Goal: Task Accomplishment & Management: Use online tool/utility

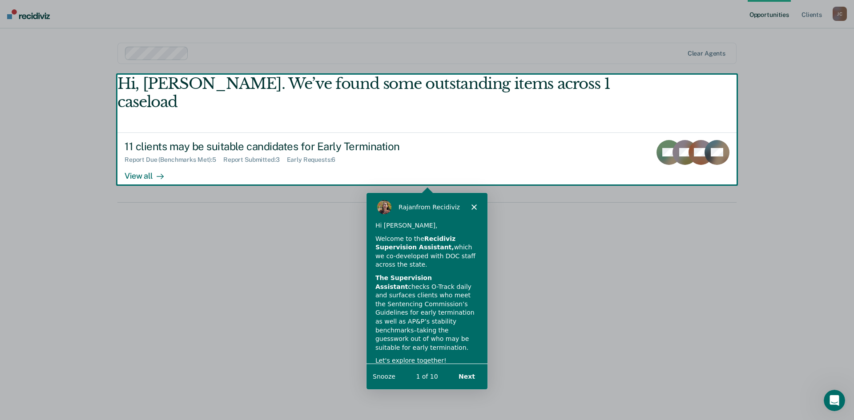
click at [140, 156] on div "Product tour overlay" at bounding box center [427, 210] width 854 height 420
click at [159, 159] on div "Product tour overlay" at bounding box center [427, 210] width 854 height 420
click at [137, 158] on div "Product tour overlay" at bounding box center [427, 210] width 854 height 420
click at [472, 205] on polygon "Close" at bounding box center [473, 206] width 5 height 5
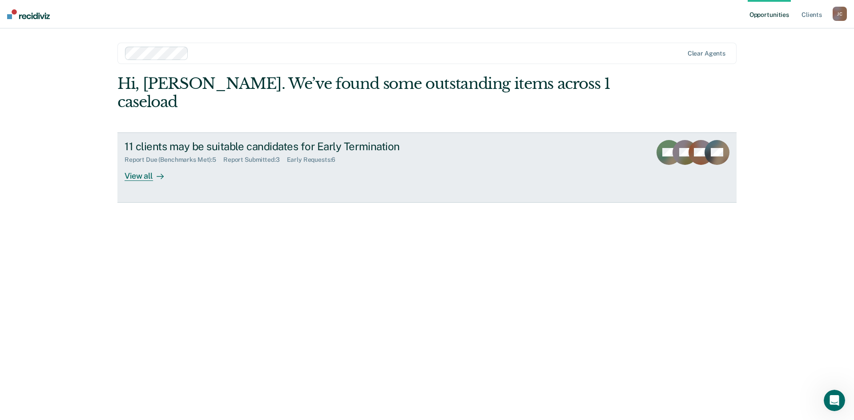
click at [132, 164] on div "View all" at bounding box center [150, 172] width 50 height 17
click at [136, 164] on div "View all" at bounding box center [150, 172] width 50 height 17
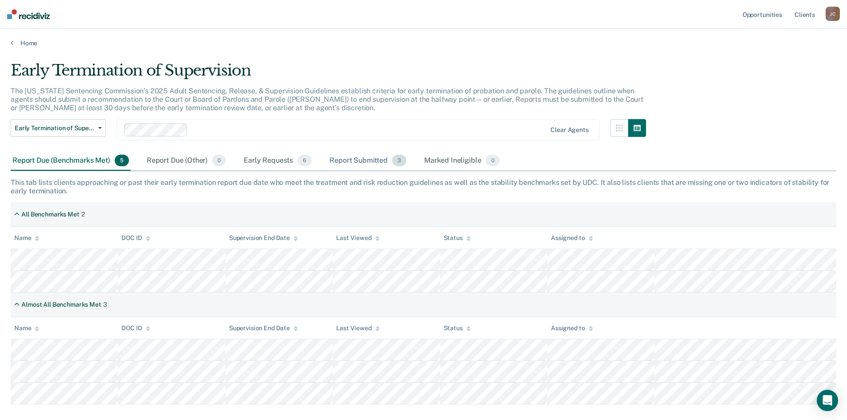
click at [359, 160] on div "Report Submitted 3" at bounding box center [368, 161] width 81 height 20
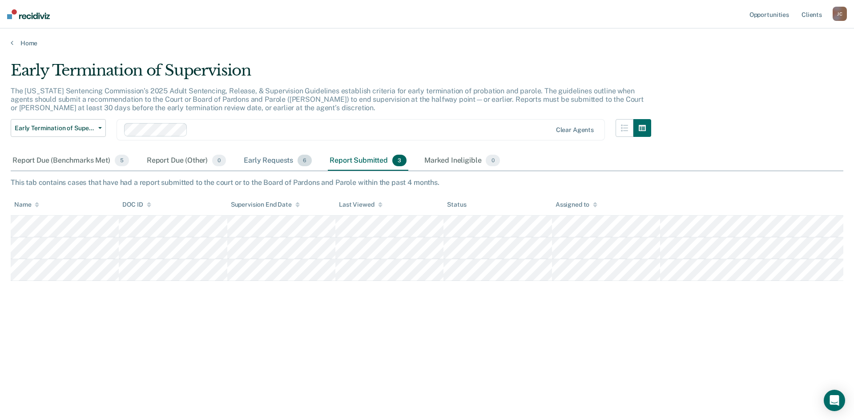
click at [268, 161] on div "Early Requests 6" at bounding box center [278, 161] width 72 height 20
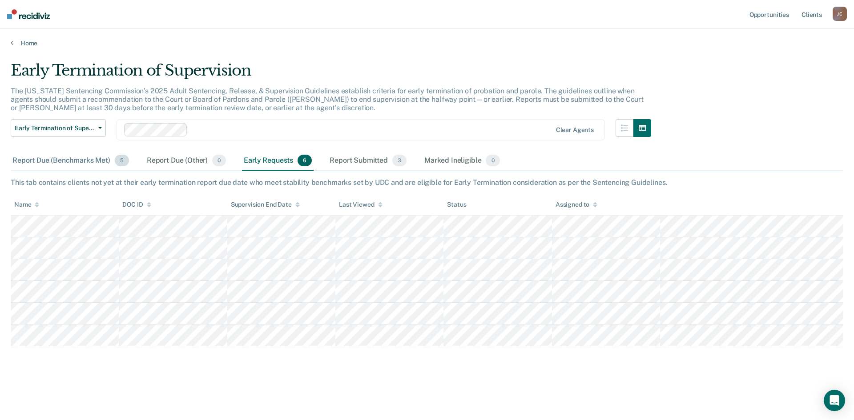
click at [69, 159] on div "Report Due (Benchmarks Met) 5" at bounding box center [71, 161] width 120 height 20
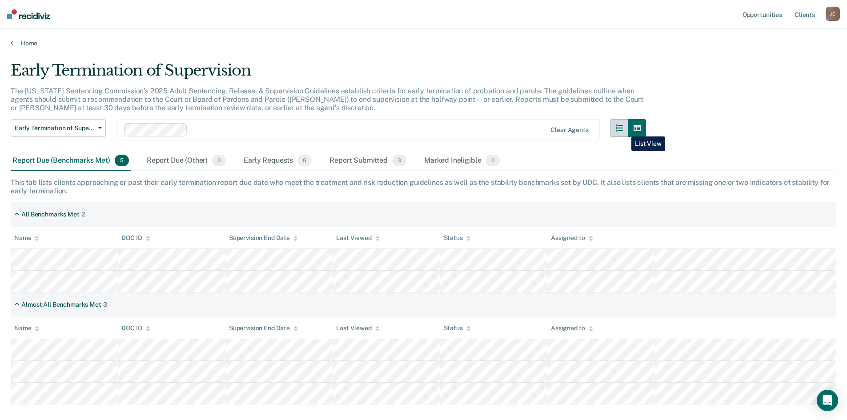
click at [623, 130] on icon "button" at bounding box center [619, 128] width 7 height 7
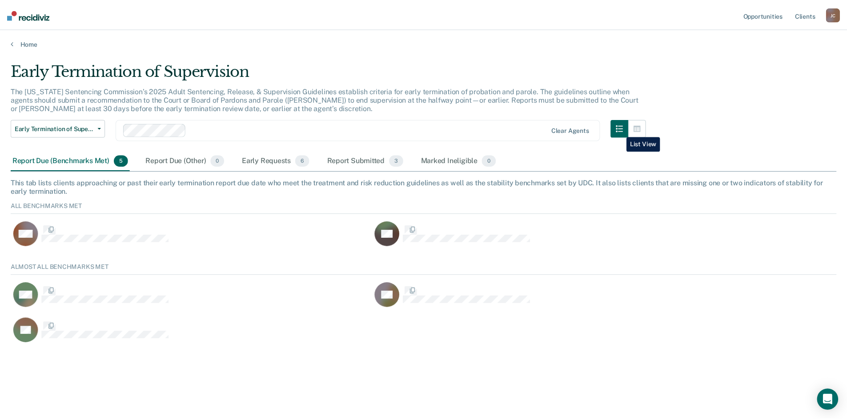
scroll to position [83, 826]
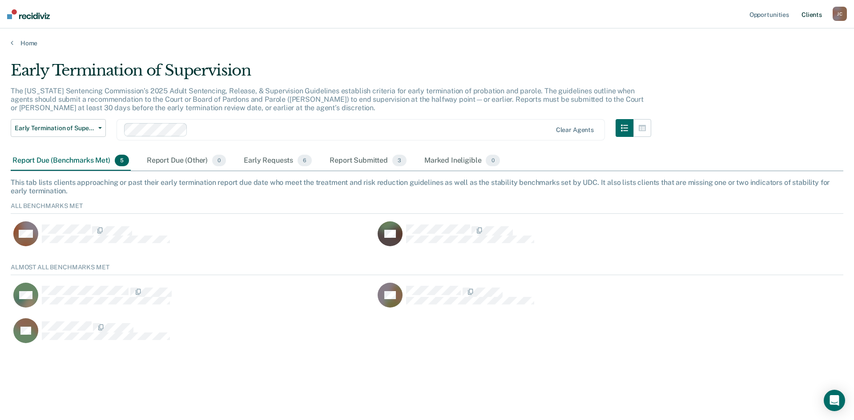
click at [812, 13] on link "Client s" at bounding box center [812, 14] width 24 height 28
click at [100, 127] on icon "button" at bounding box center [100, 128] width 4 height 2
click at [88, 142] on div "Early Termination of Supervision" at bounding box center [68, 146] width 101 height 14
click at [203, 132] on div at bounding box center [371, 130] width 360 height 10
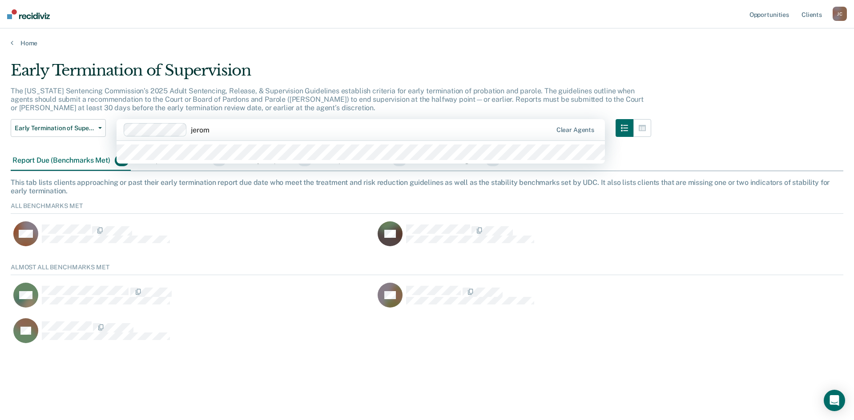
type input "jeromy"
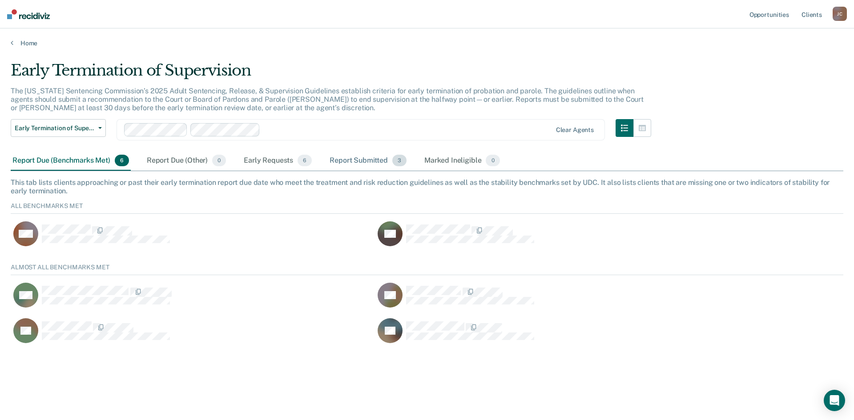
click at [372, 159] on div "Report Submitted 3" at bounding box center [368, 161] width 81 height 20
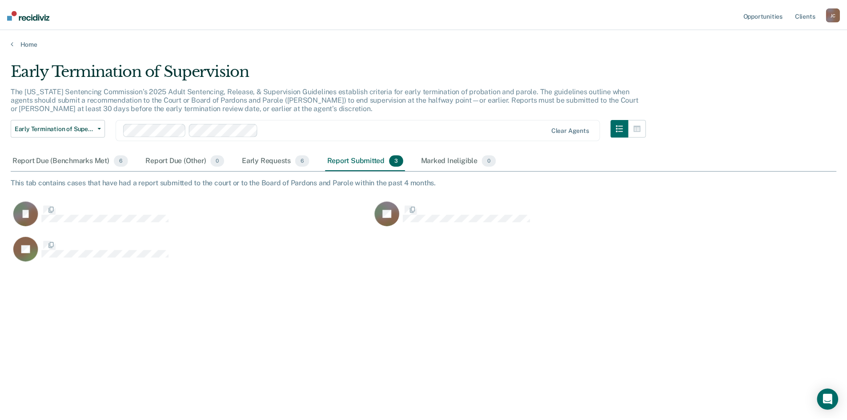
scroll to position [286, 826]
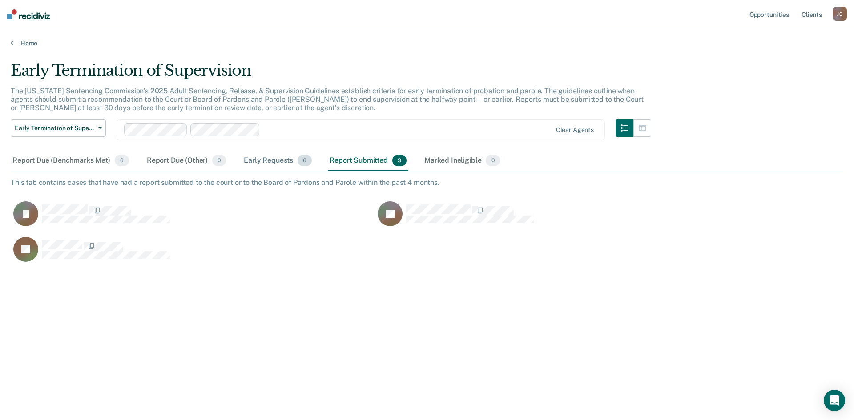
click at [256, 158] on div "Early Requests 6" at bounding box center [278, 161] width 72 height 20
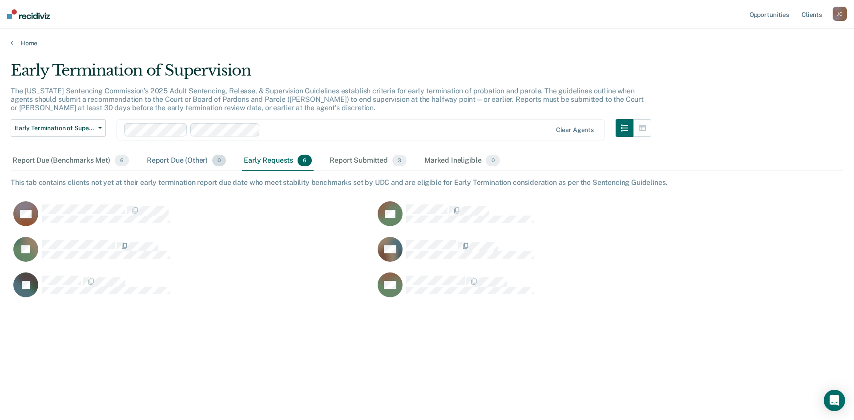
click at [190, 155] on div "Report Due (Other) 0" at bounding box center [186, 161] width 83 height 20
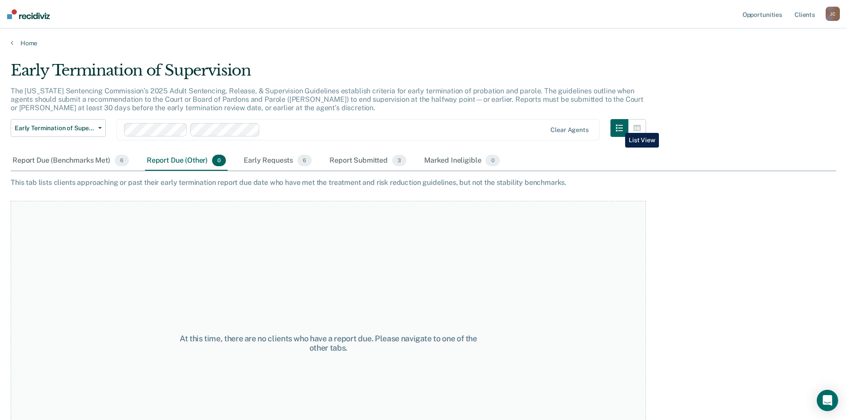
click at [619, 126] on button "button" at bounding box center [620, 128] width 18 height 18
click at [623, 127] on icon "button" at bounding box center [619, 128] width 7 height 7
click at [276, 133] on div at bounding box center [405, 130] width 282 height 10
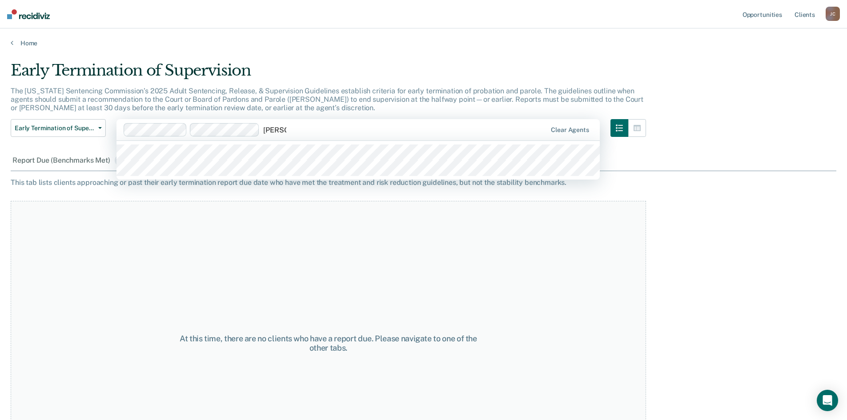
type input "wayne"
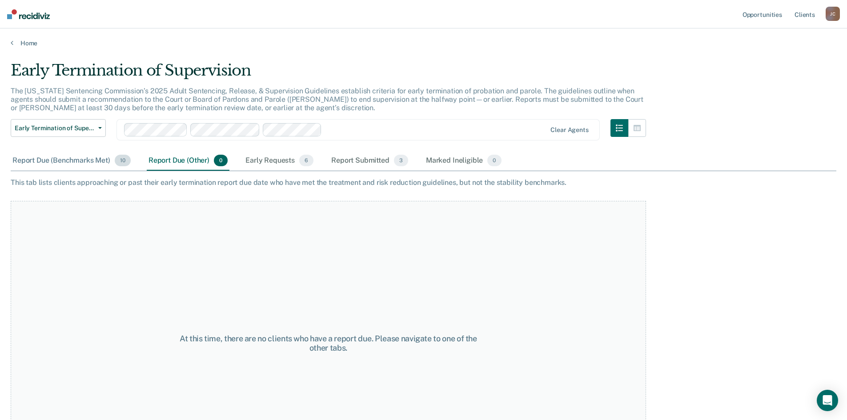
click at [71, 160] on div "Report Due (Benchmarks Met) 10" at bounding box center [72, 161] width 122 height 20
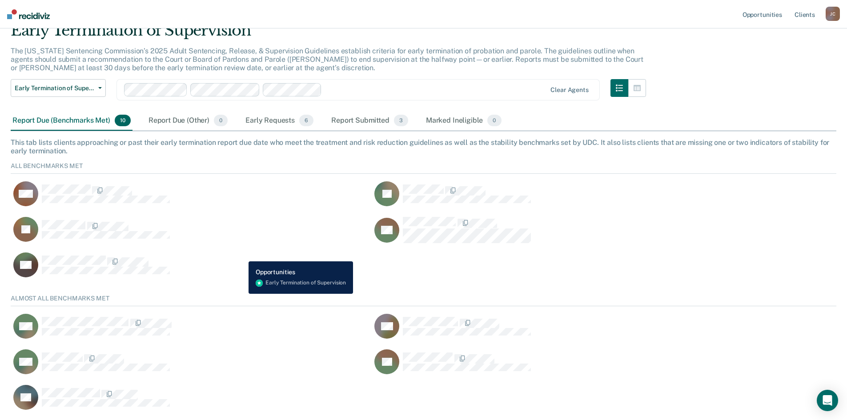
scroll to position [0, 0]
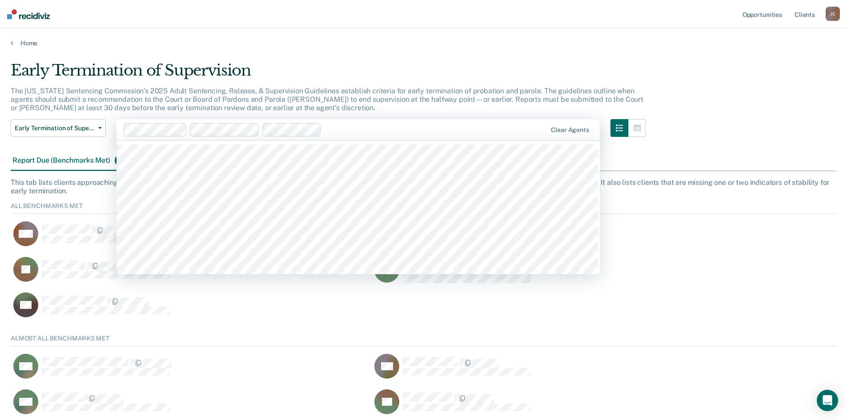
click at [332, 128] on div at bounding box center [436, 130] width 222 height 10
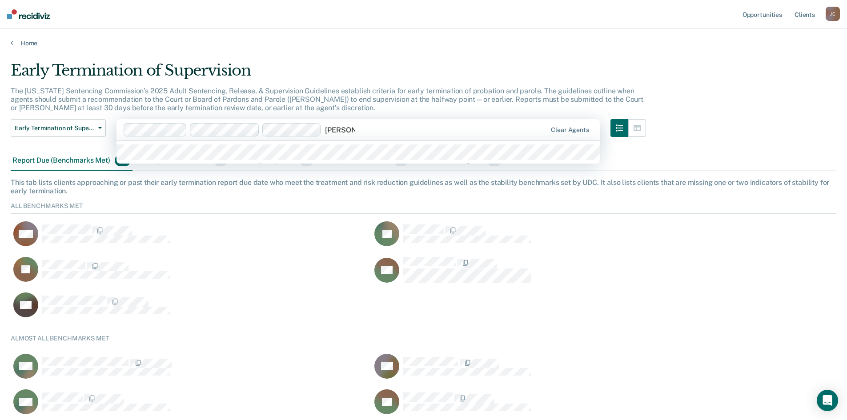
type input "jason call"
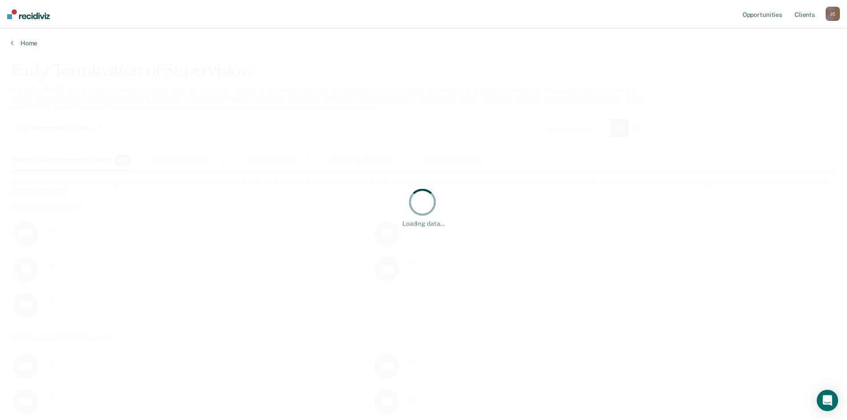
scroll to position [190, 819]
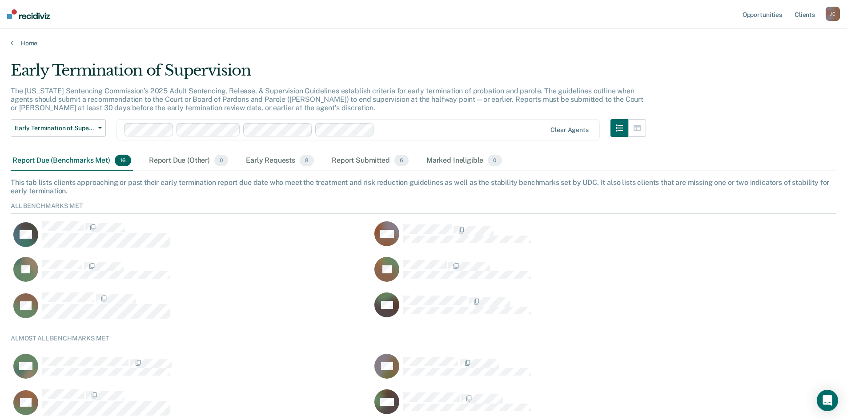
click at [390, 130] on div at bounding box center [462, 130] width 168 height 10
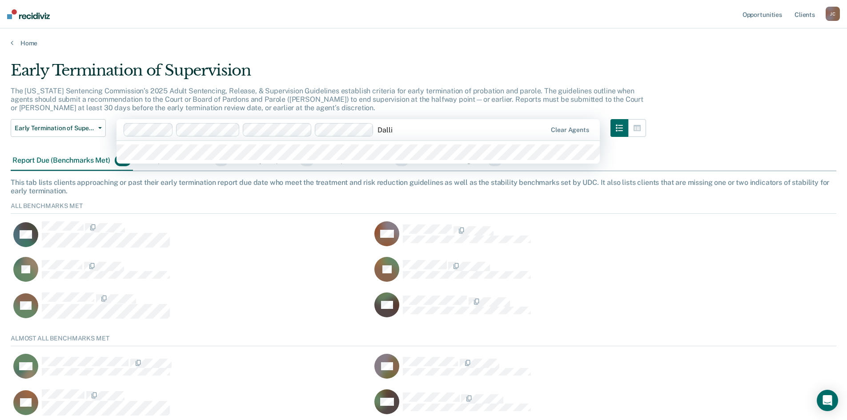
type input "Dallin"
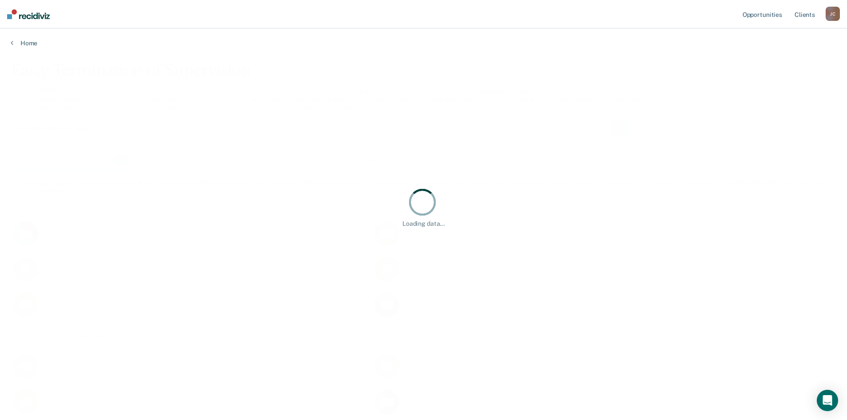
scroll to position [226, 819]
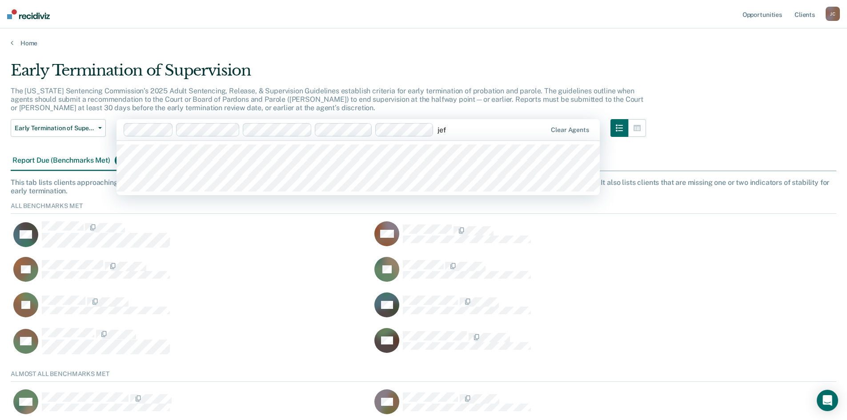
type input "jeff"
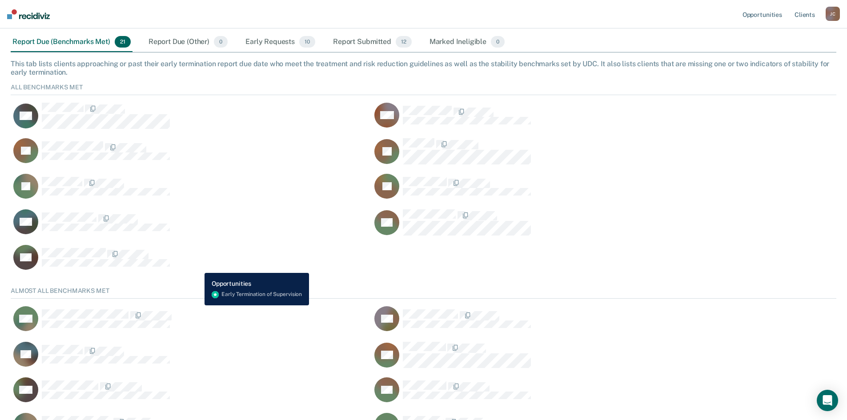
scroll to position [89, 0]
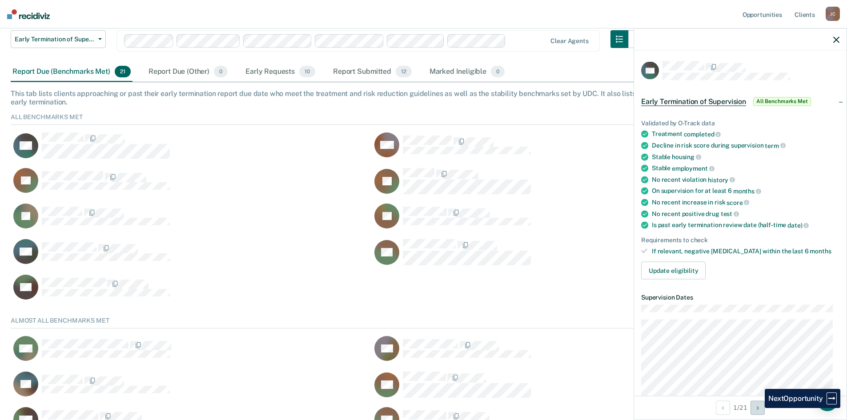
click at [758, 408] on icon "Next Opportunity" at bounding box center [758, 408] width 2 height 6
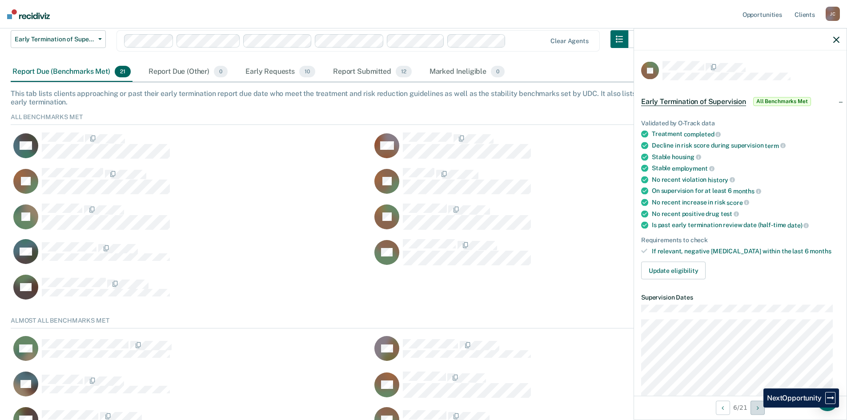
click at [757, 408] on button "Next Opportunity" at bounding box center [758, 408] width 14 height 14
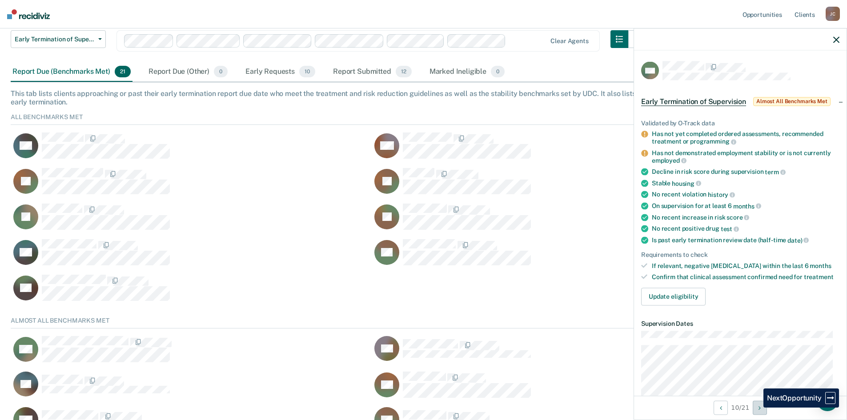
click at [757, 408] on button "Next Opportunity" at bounding box center [760, 408] width 14 height 14
click at [721, 408] on icon "Previous Opportunity" at bounding box center [721, 408] width 2 height 6
click at [760, 407] on icon "Next Opportunity" at bounding box center [760, 408] width 2 height 6
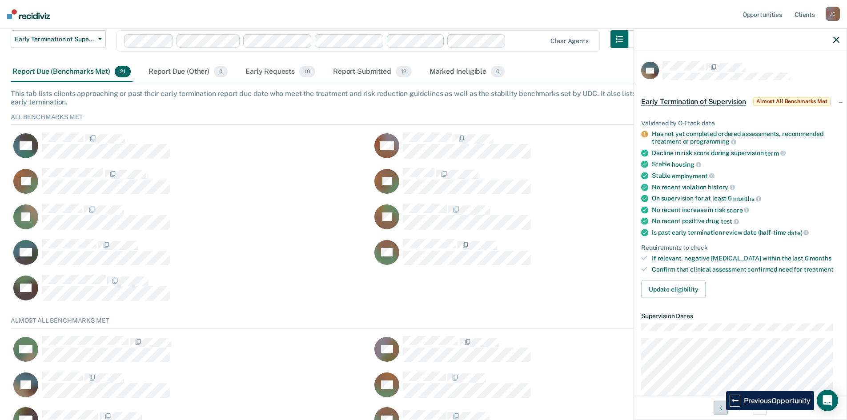
click at [720, 410] on icon "Previous Opportunity" at bounding box center [721, 408] width 2 height 6
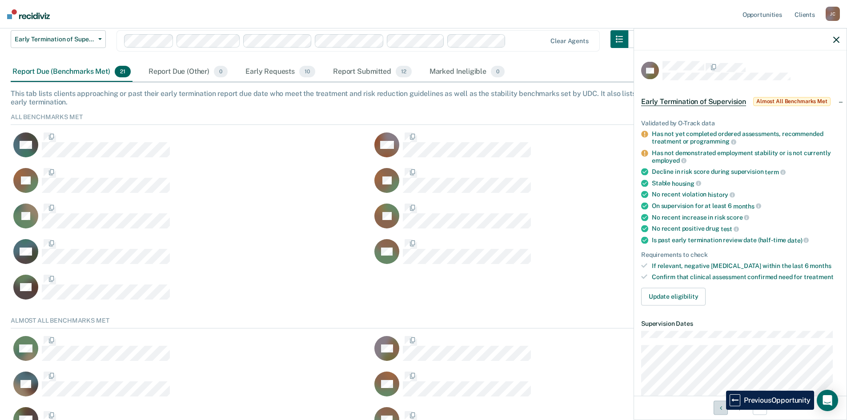
click at [720, 410] on icon "Previous Opportunity" at bounding box center [721, 408] width 2 height 6
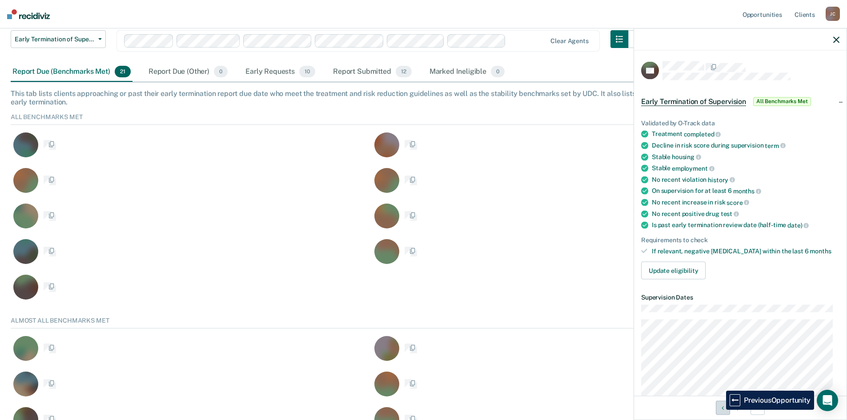
click at [720, 410] on button "Previous Opportunity" at bounding box center [723, 408] width 14 height 14
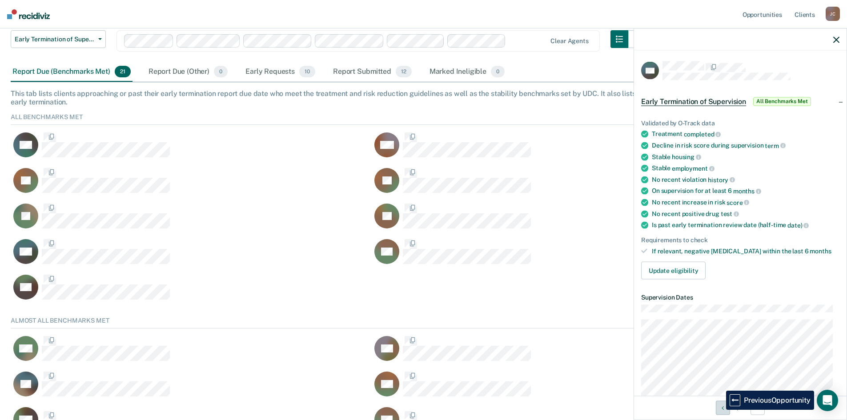
click at [720, 410] on button "Previous Opportunity" at bounding box center [723, 408] width 14 height 14
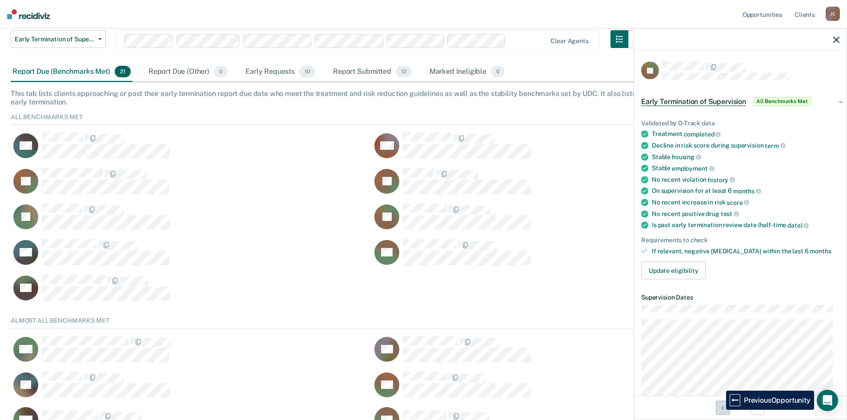
click at [720, 410] on button "Previous Opportunity" at bounding box center [723, 408] width 14 height 14
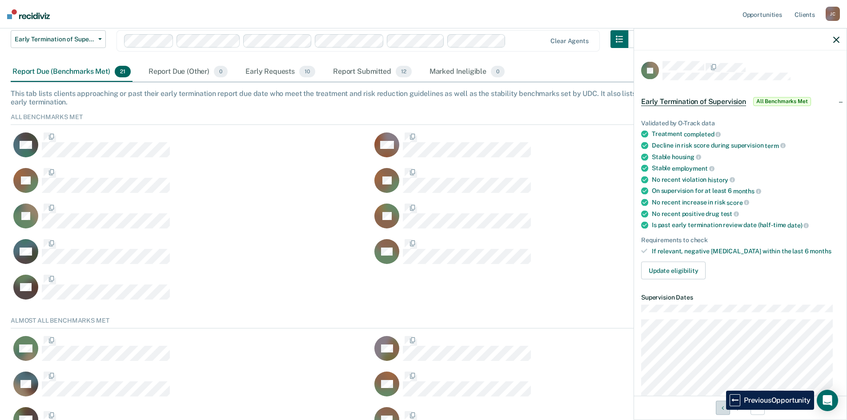
click at [720, 410] on button "Previous Opportunity" at bounding box center [723, 408] width 14 height 14
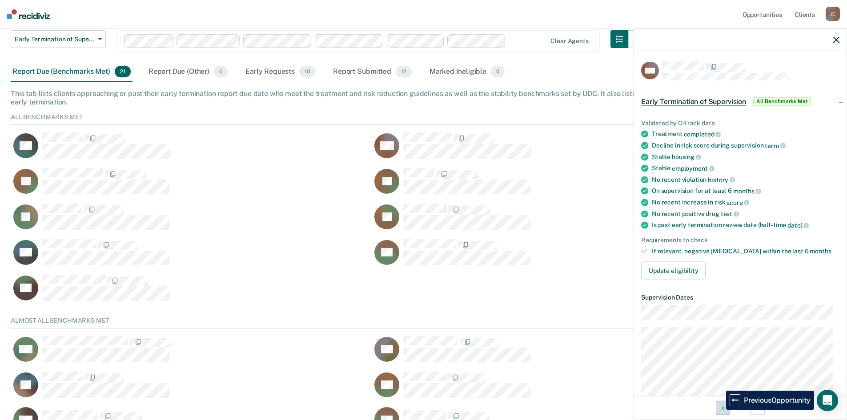
click at [720, 410] on button "Previous Opportunity" at bounding box center [723, 408] width 14 height 14
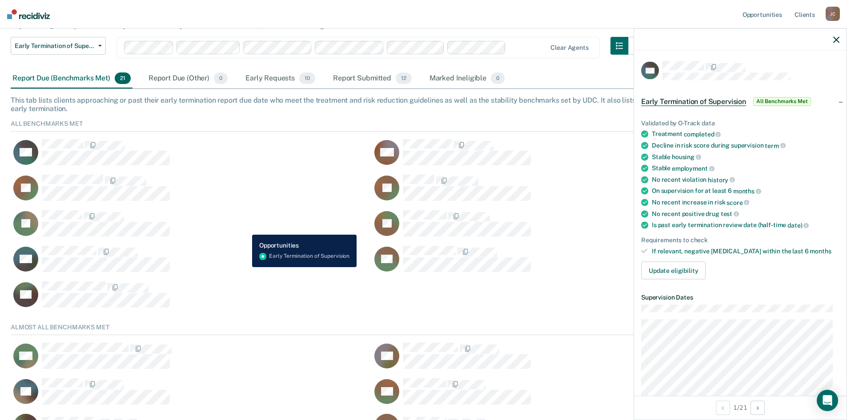
scroll to position [0, 0]
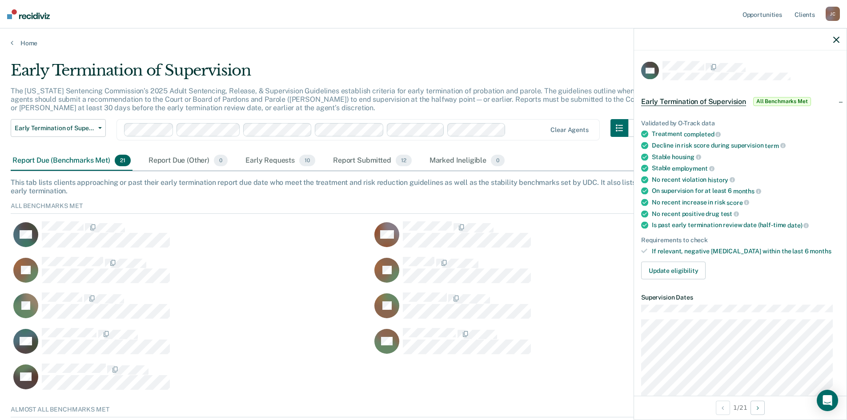
click at [838, 40] on icon "button" at bounding box center [837, 39] width 6 height 6
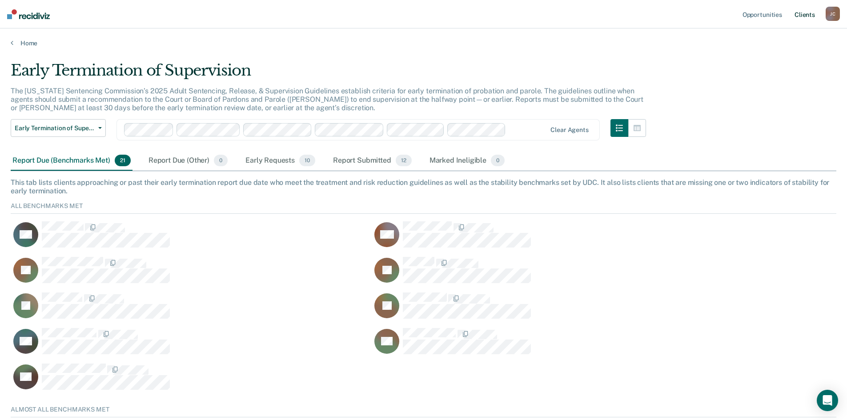
click at [805, 15] on link "Client s" at bounding box center [805, 14] width 24 height 28
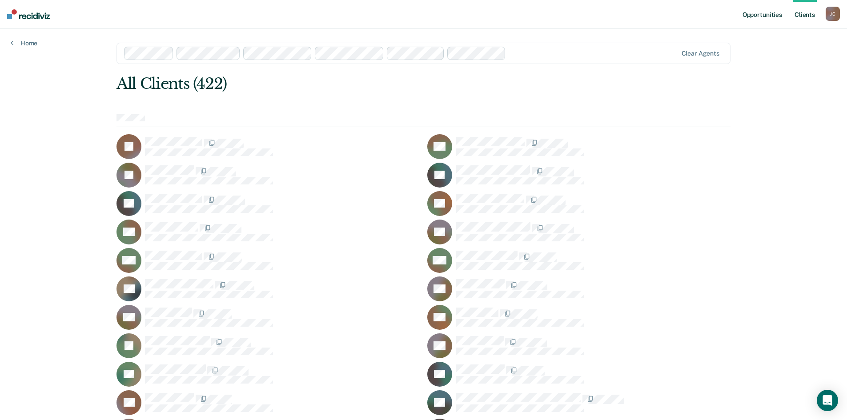
click at [768, 17] on link "Opportunities" at bounding box center [762, 14] width 43 height 28
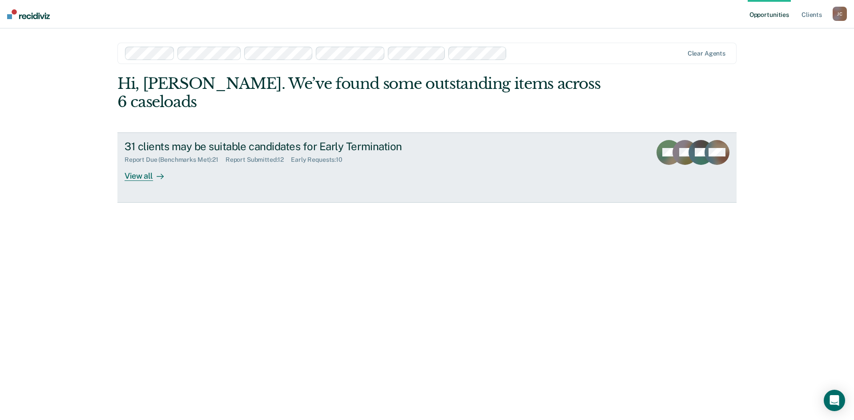
click at [139, 164] on div "View all" at bounding box center [150, 172] width 50 height 17
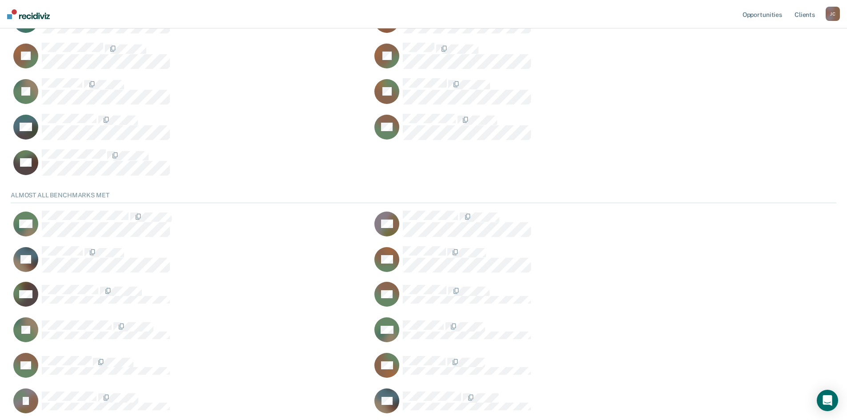
scroll to position [15, 0]
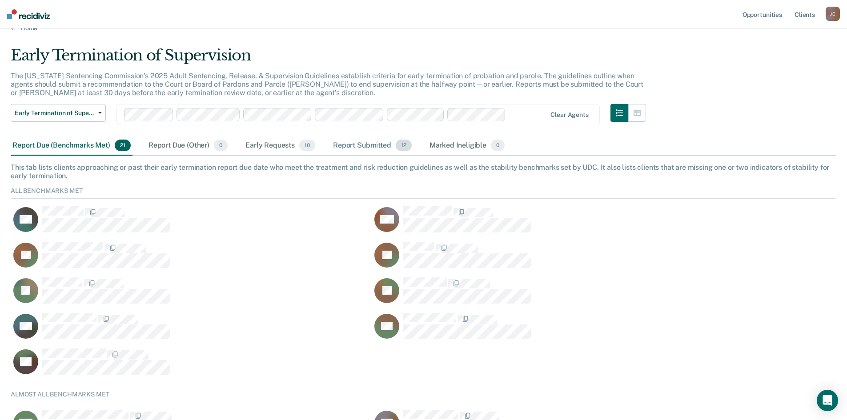
click at [349, 143] on div "Report Submitted 12" at bounding box center [372, 146] width 82 height 20
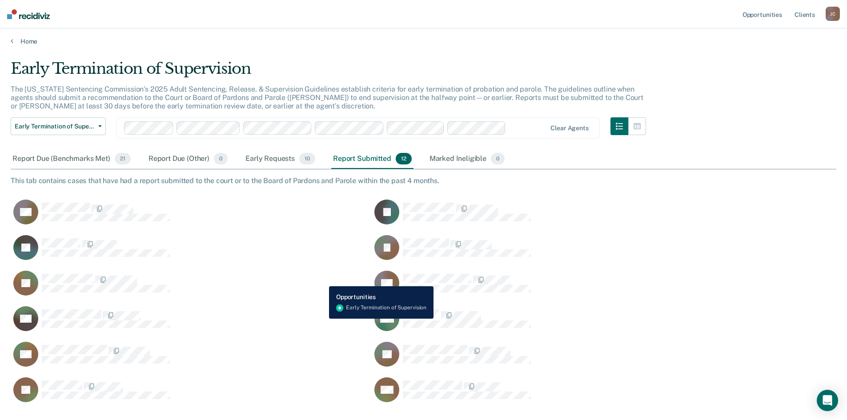
scroll to position [0, 0]
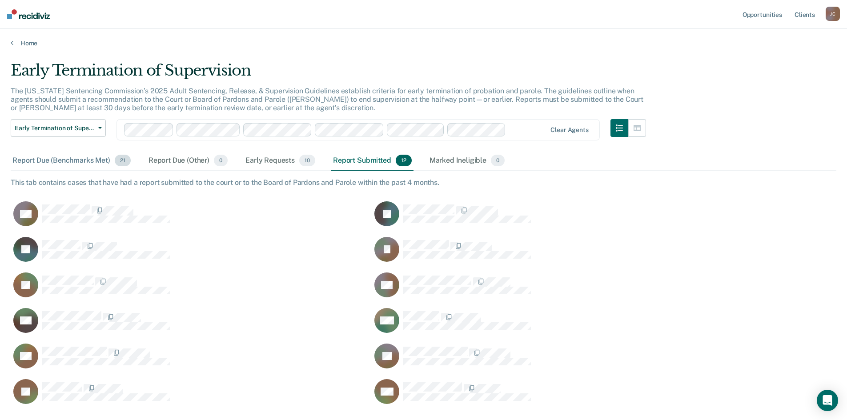
click at [84, 160] on div "Report Due (Benchmarks Met) 21" at bounding box center [72, 161] width 122 height 20
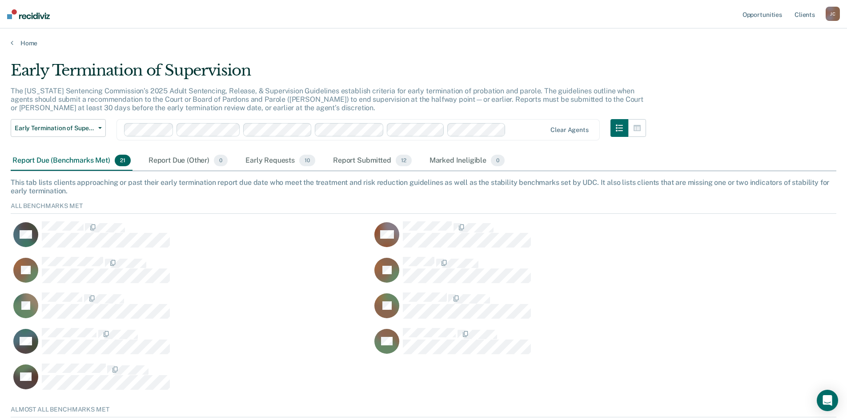
scroll to position [226, 819]
